Goal: Find specific page/section: Find specific page/section

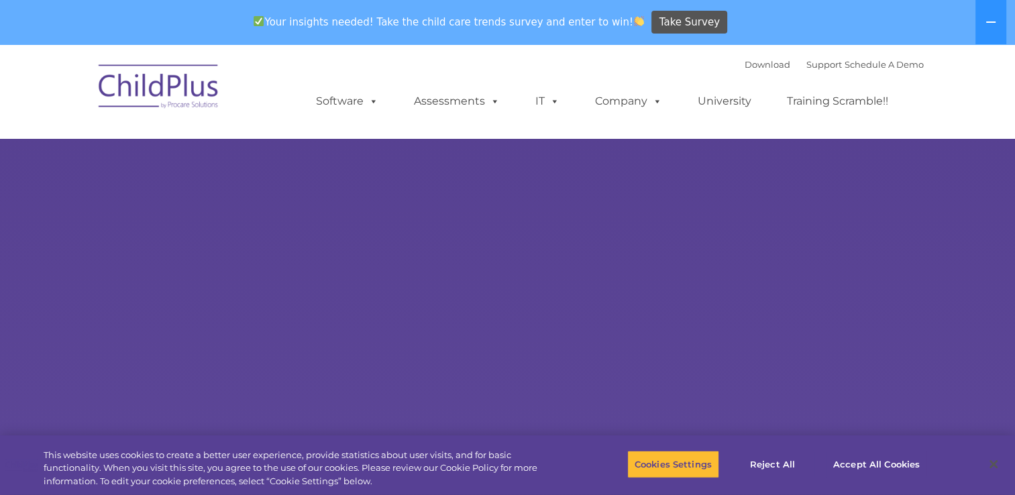
select select "MEDIUM"
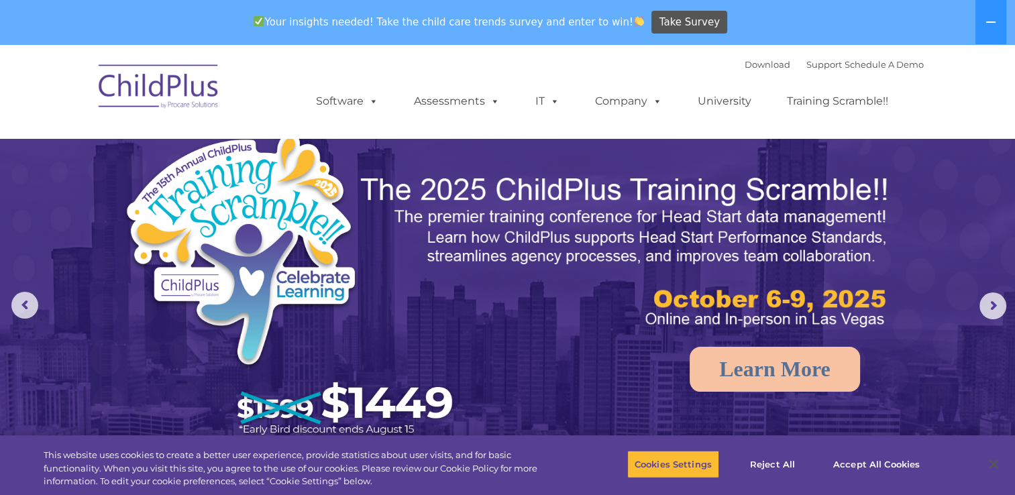
click at [150, 112] on img at bounding box center [159, 88] width 134 height 67
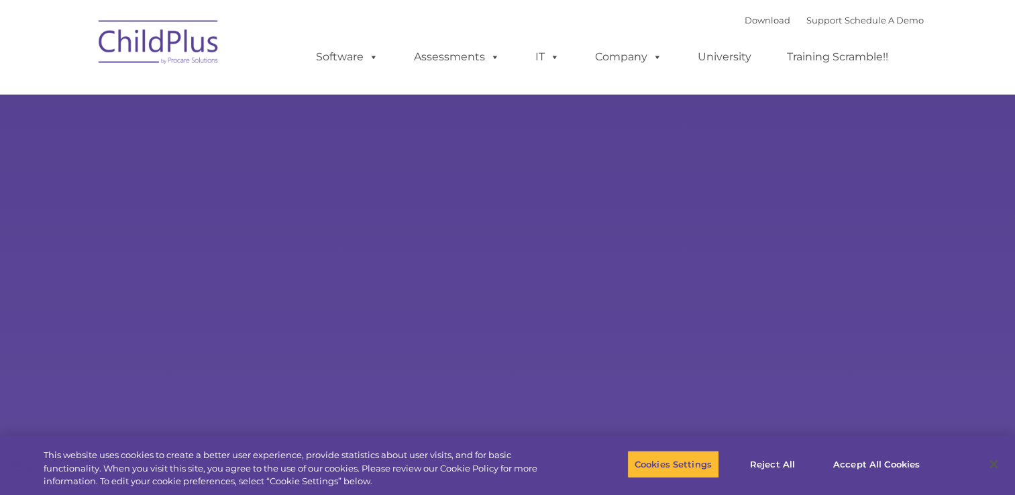
select select "MEDIUM"
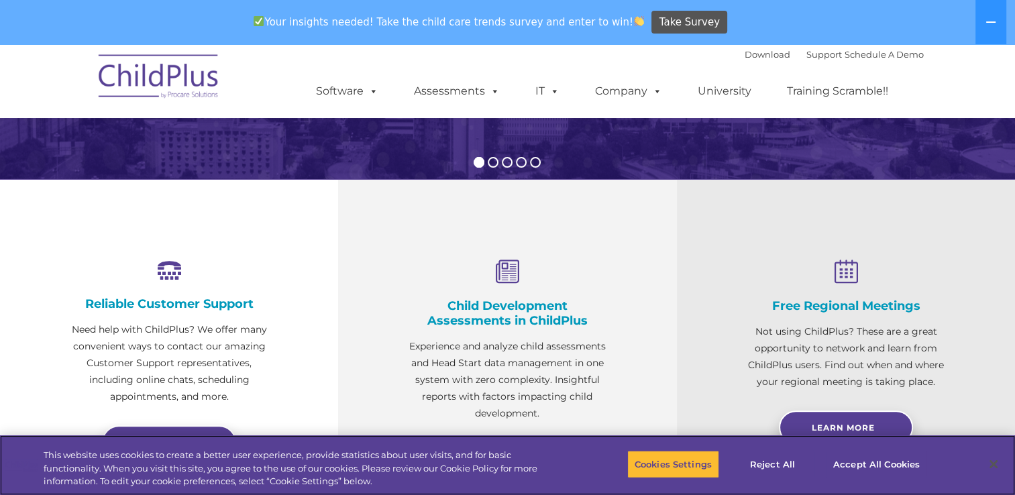
scroll to position [389, 0]
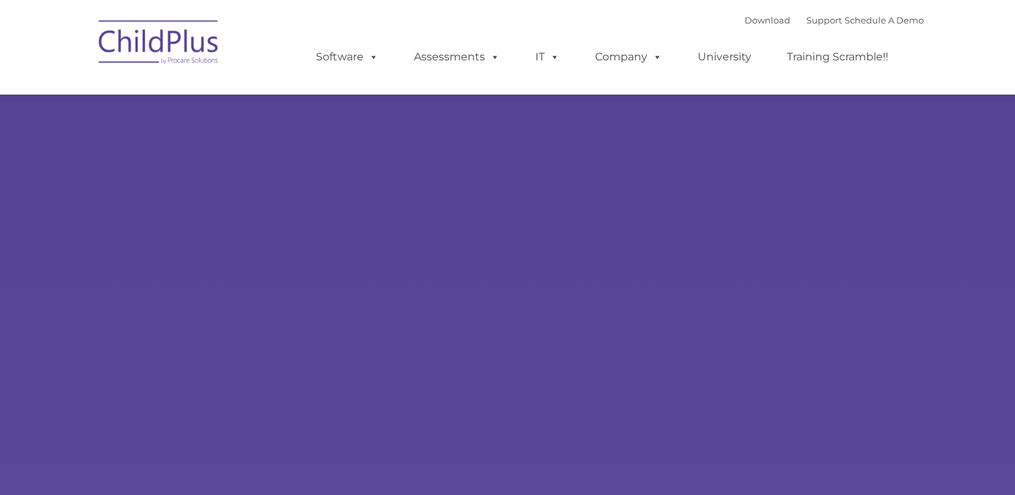
type input ""
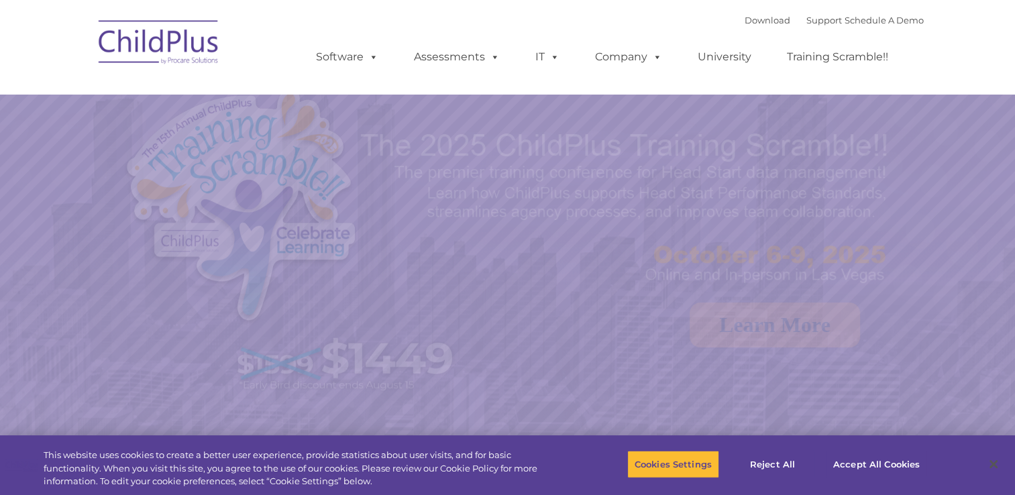
select select "MEDIUM"
